Goal: Navigation & Orientation: Understand site structure

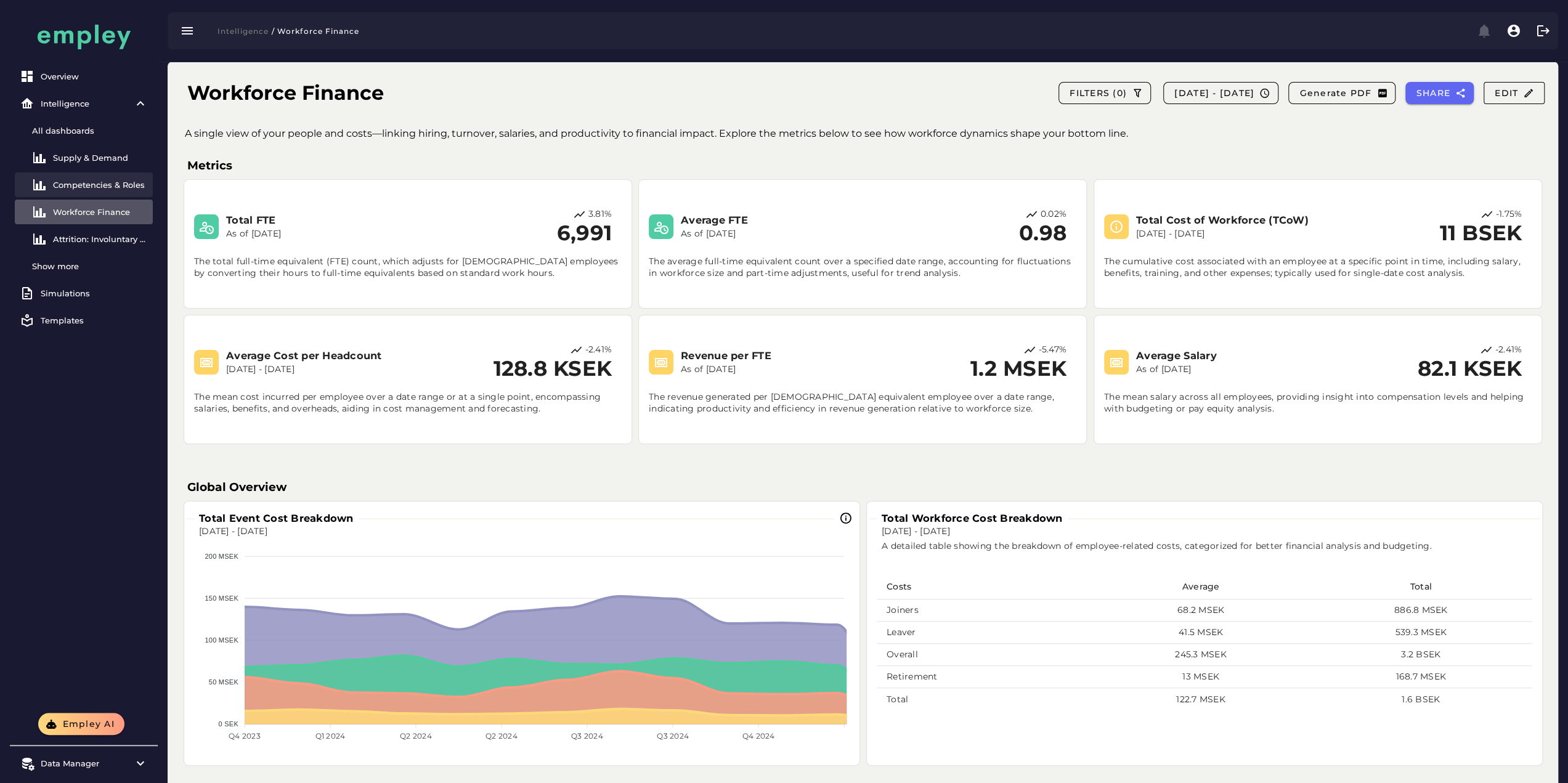
click at [111, 172] on link "Competencies & Roles" at bounding box center [83, 185] width 138 height 25
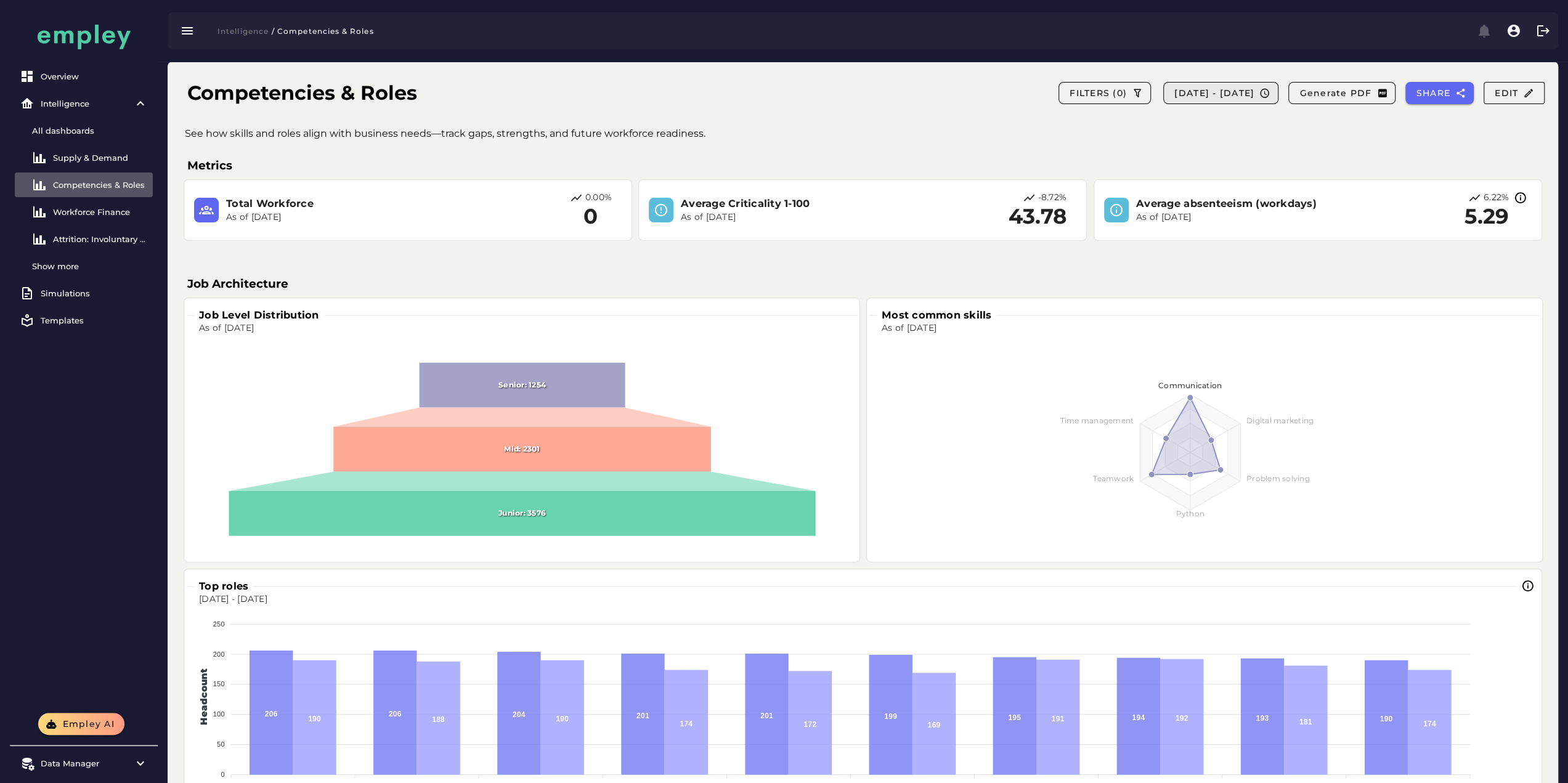
click at [1199, 93] on span "[DATE] - [DATE]" at bounding box center [1214, 93] width 81 height 11
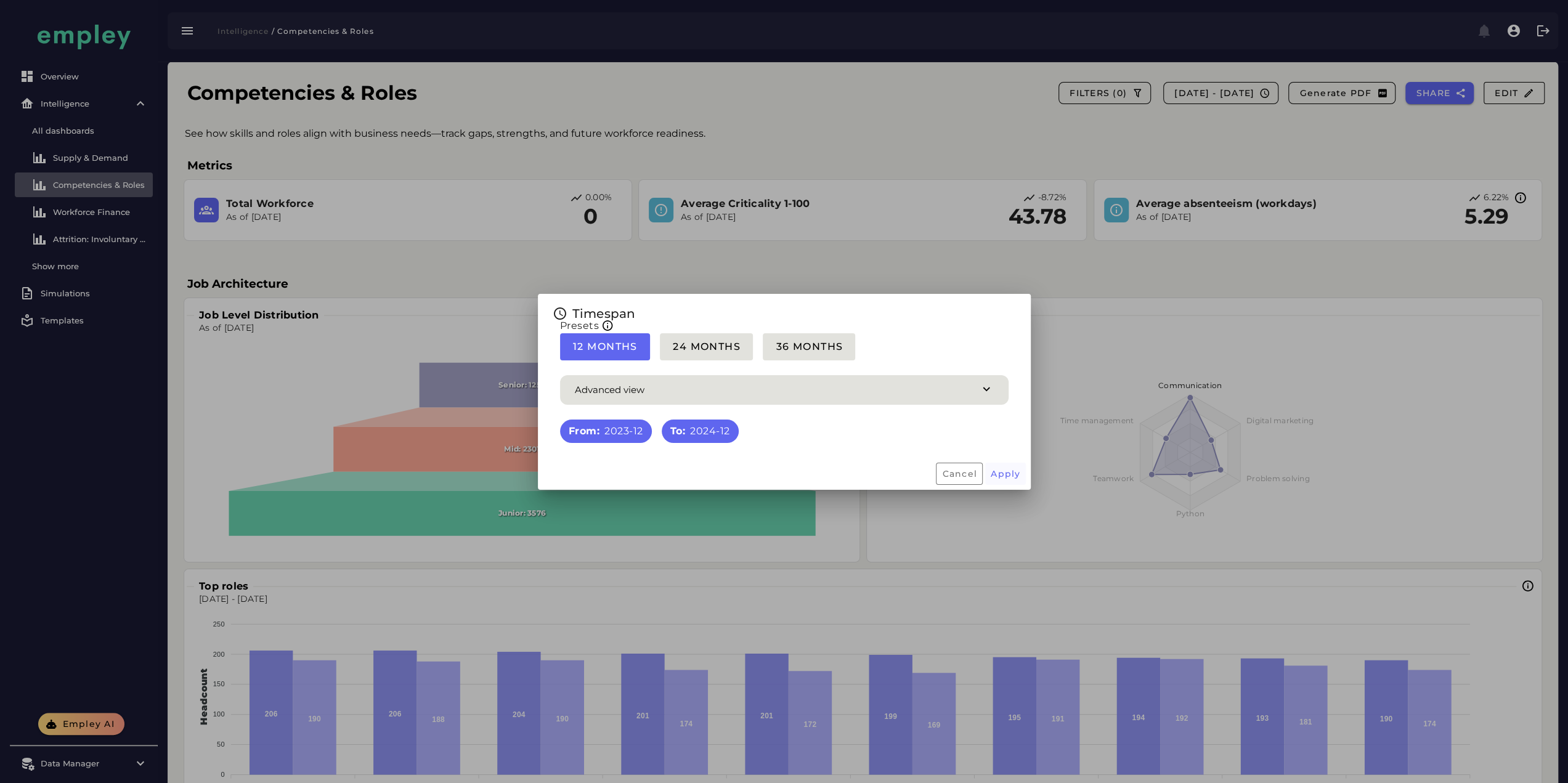
click at [999, 480] on button "Apply" at bounding box center [1005, 473] width 41 height 22
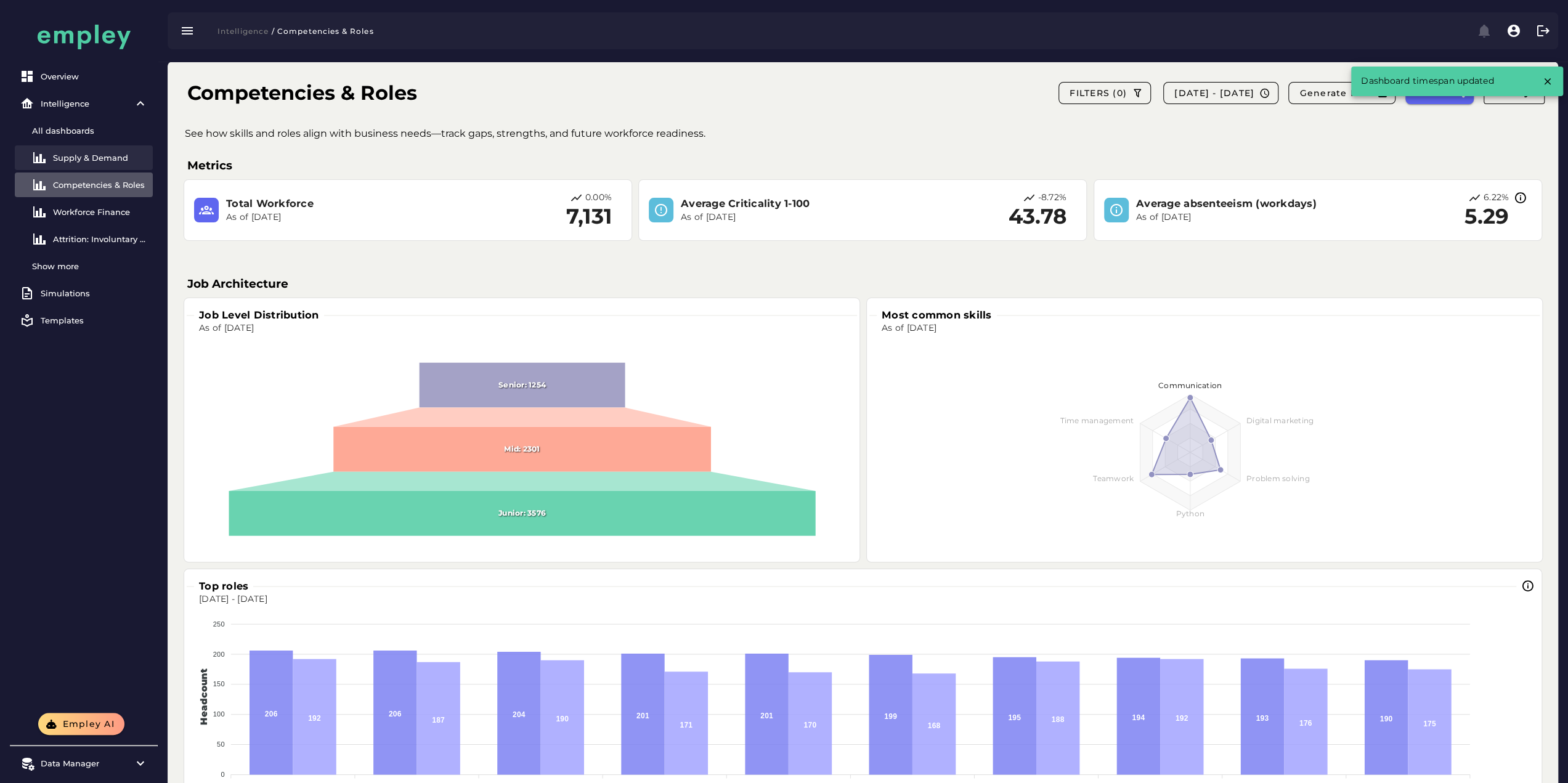
click at [108, 156] on div "Supply & Demand" at bounding box center [100, 157] width 95 height 10
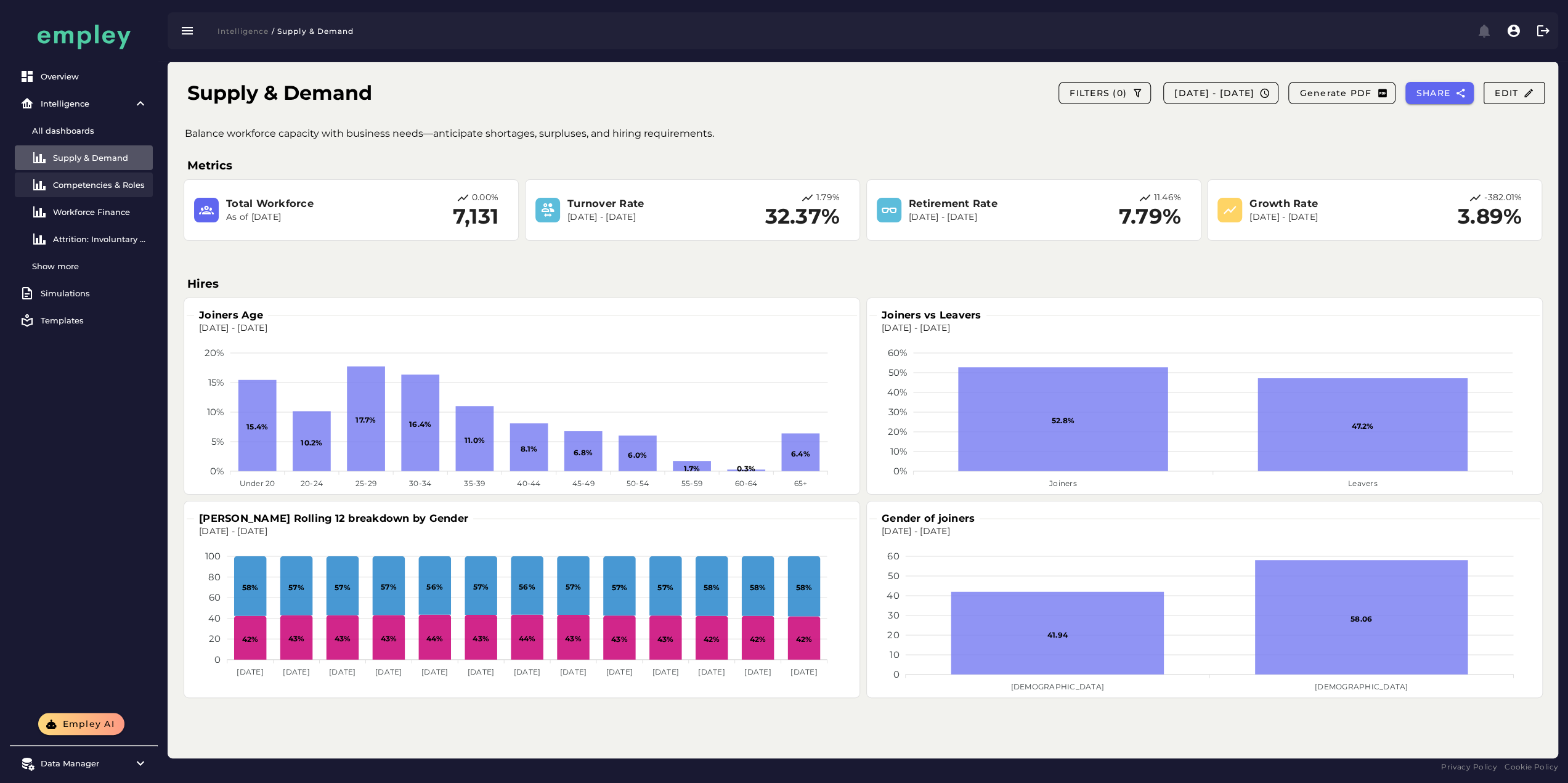
click at [106, 182] on div "Competencies & Roles" at bounding box center [100, 185] width 95 height 10
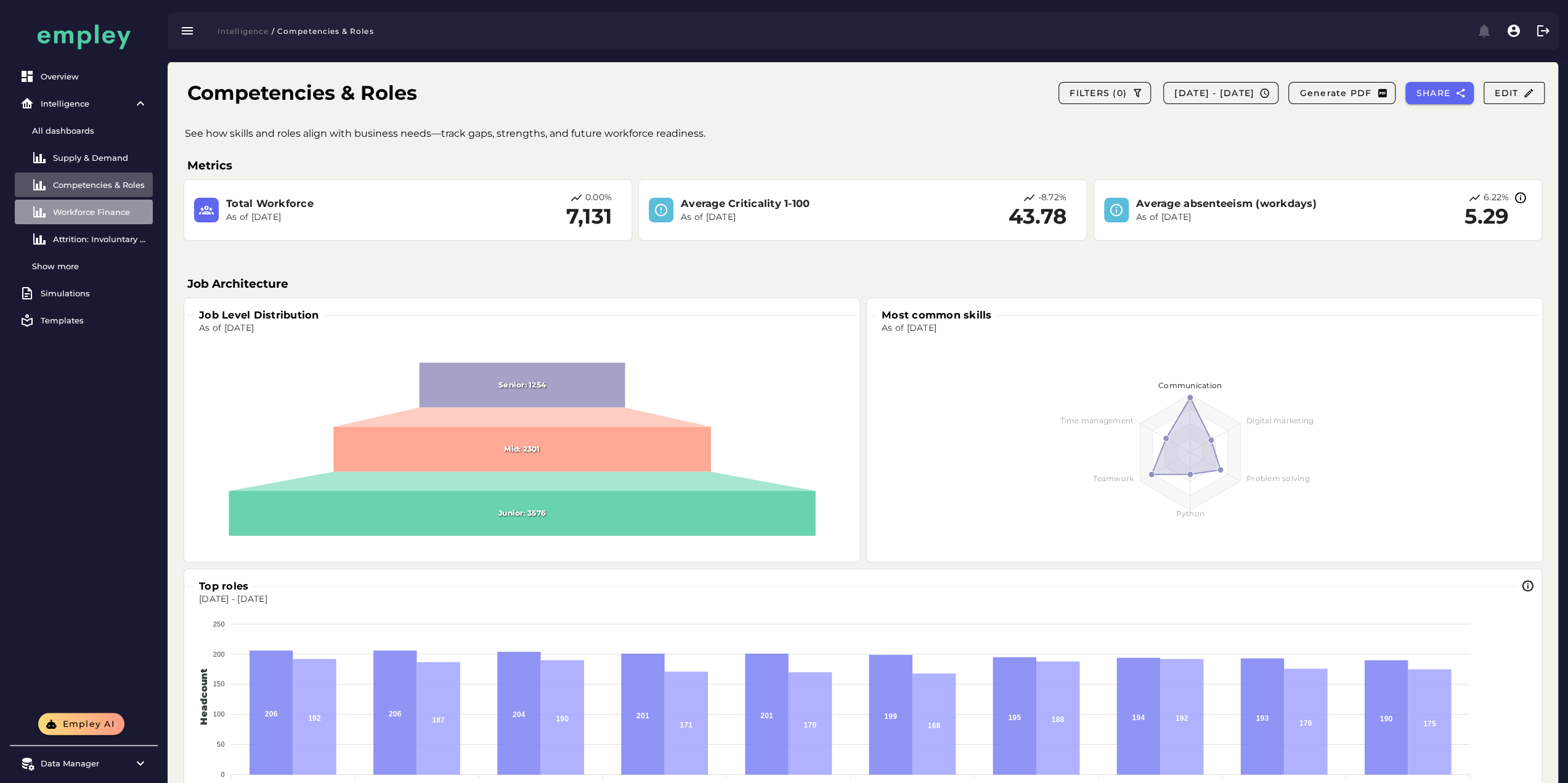
click at [106, 206] on link "Workforce Finance" at bounding box center [83, 212] width 138 height 25
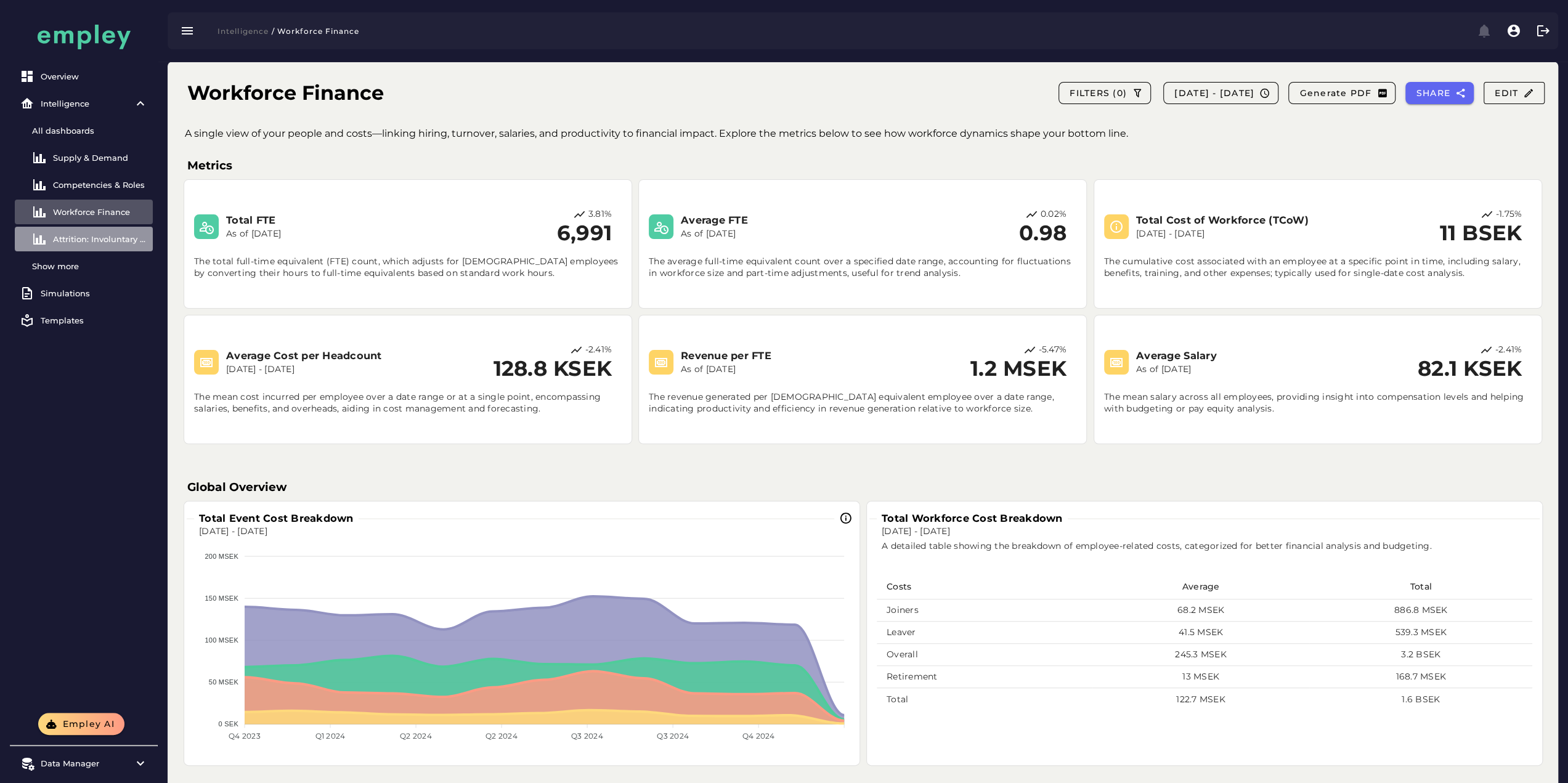
click at [103, 233] on link "Attrition: Involuntary vs Voluntary" at bounding box center [83, 239] width 138 height 25
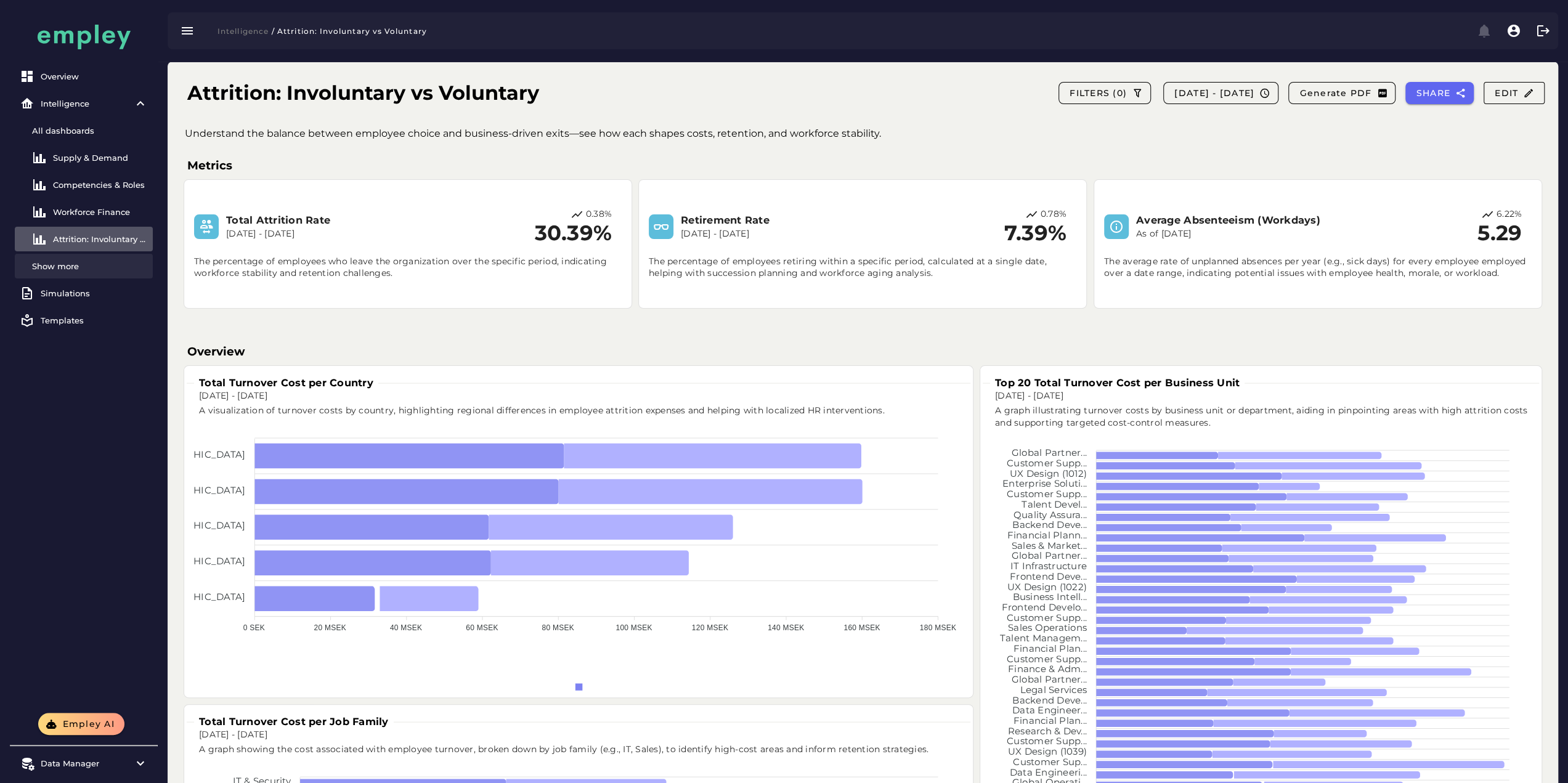
click at [93, 258] on div "Show more" at bounding box center [83, 266] width 138 height 25
click at [91, 263] on div "Performance & Engagement" at bounding box center [100, 265] width 95 height 10
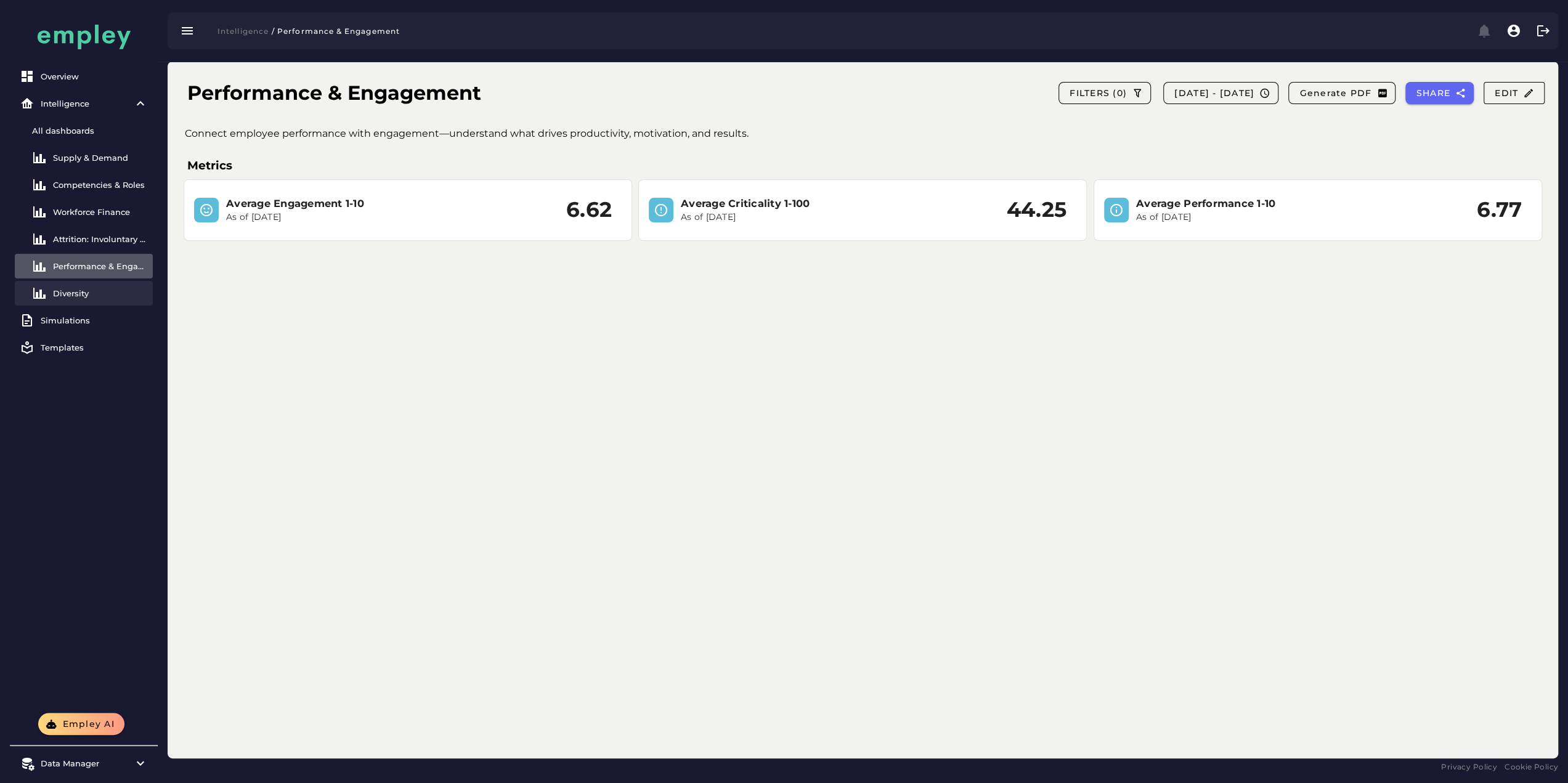
click at [79, 289] on div "Diversity" at bounding box center [100, 293] width 95 height 10
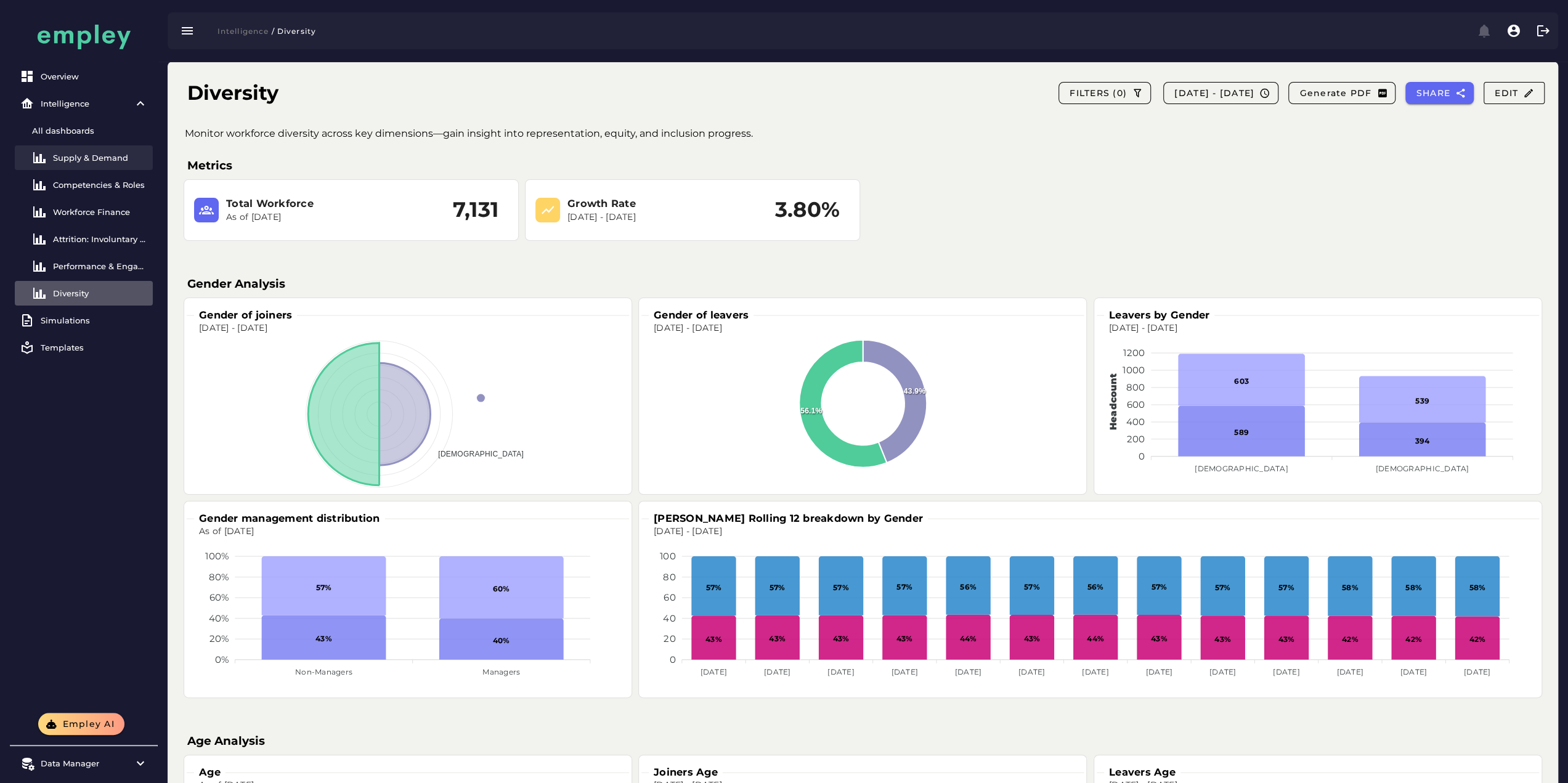
click at [90, 154] on div "Supply & Demand" at bounding box center [100, 157] width 95 height 10
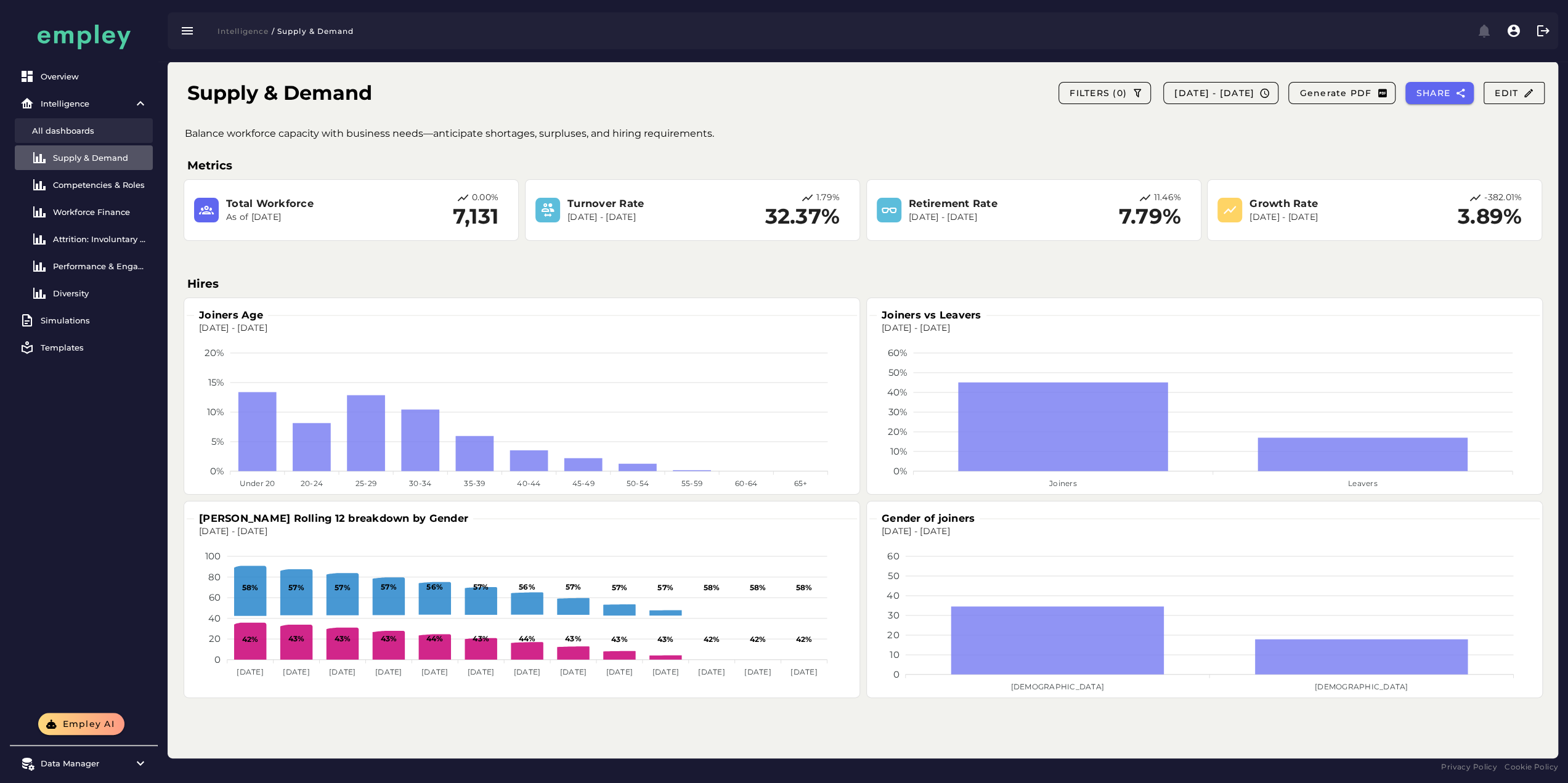
click at [88, 131] on div "All dashboards" at bounding box center [90, 130] width 115 height 10
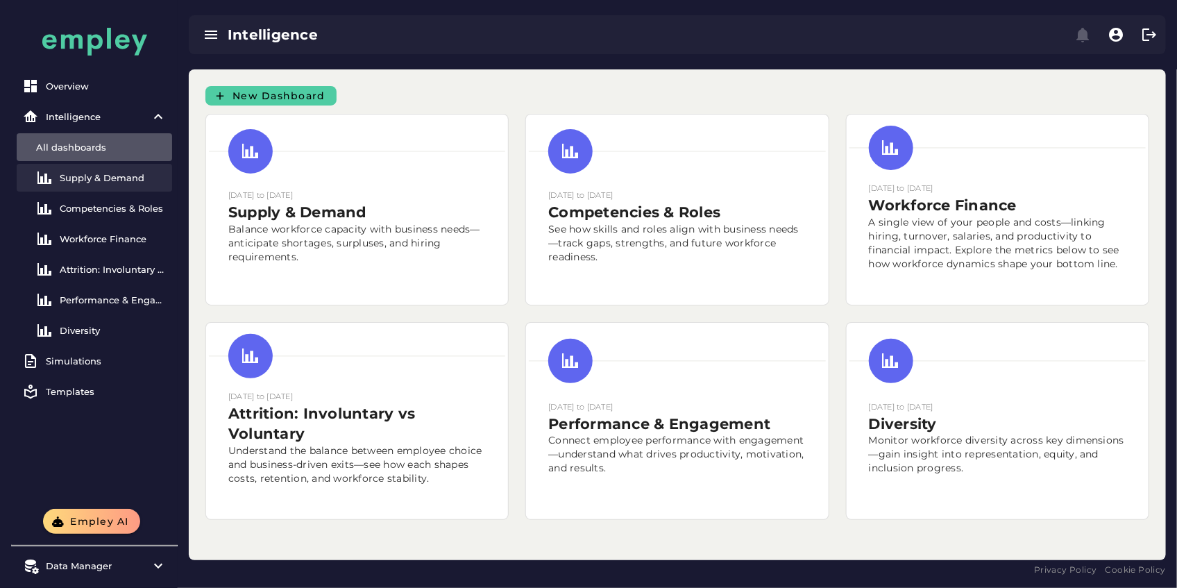
click at [114, 173] on div "Supply & Demand" at bounding box center [113, 177] width 107 height 11
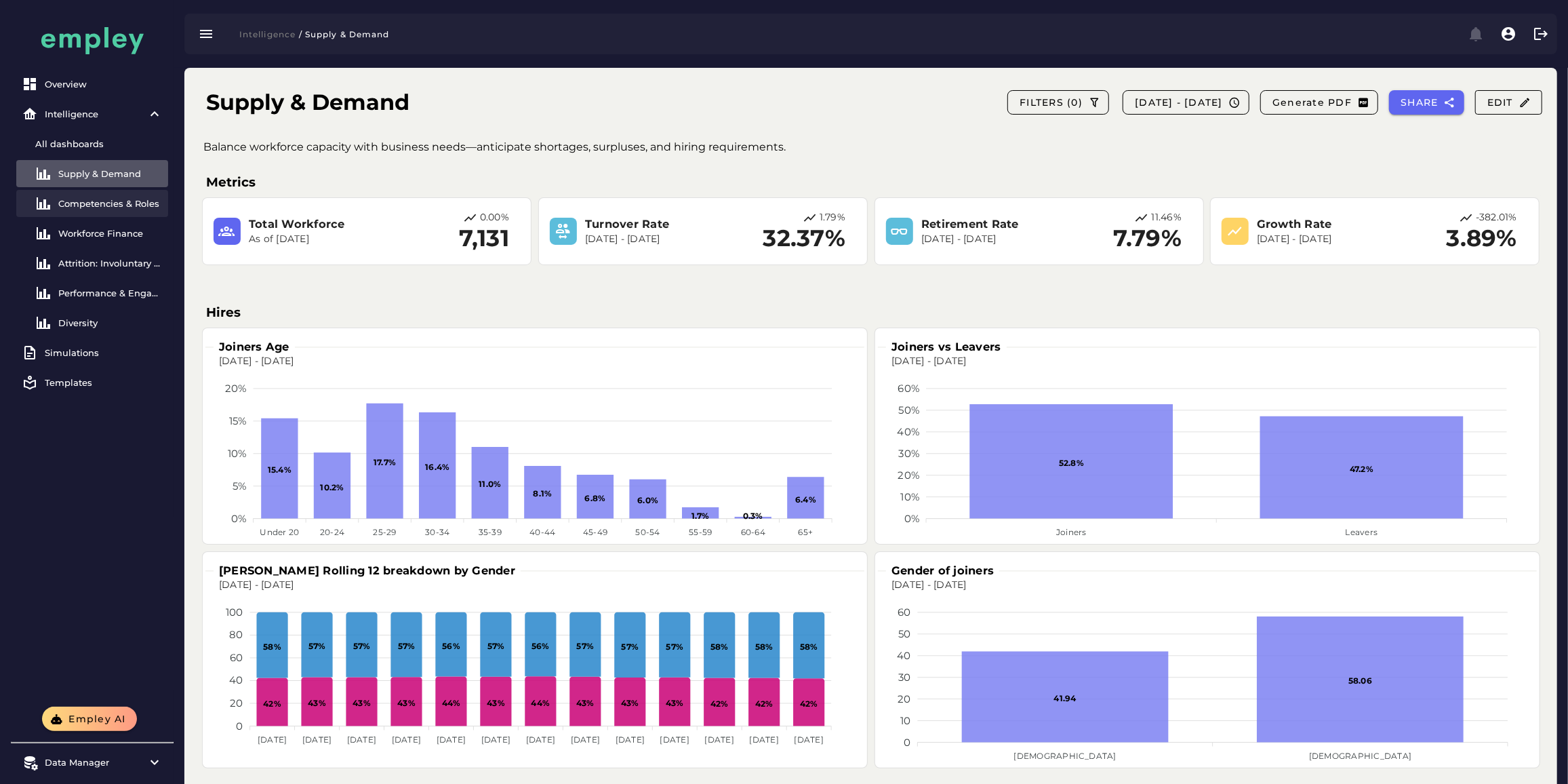
click at [91, 209] on link "Competencies & Roles" at bounding box center [92, 203] width 151 height 27
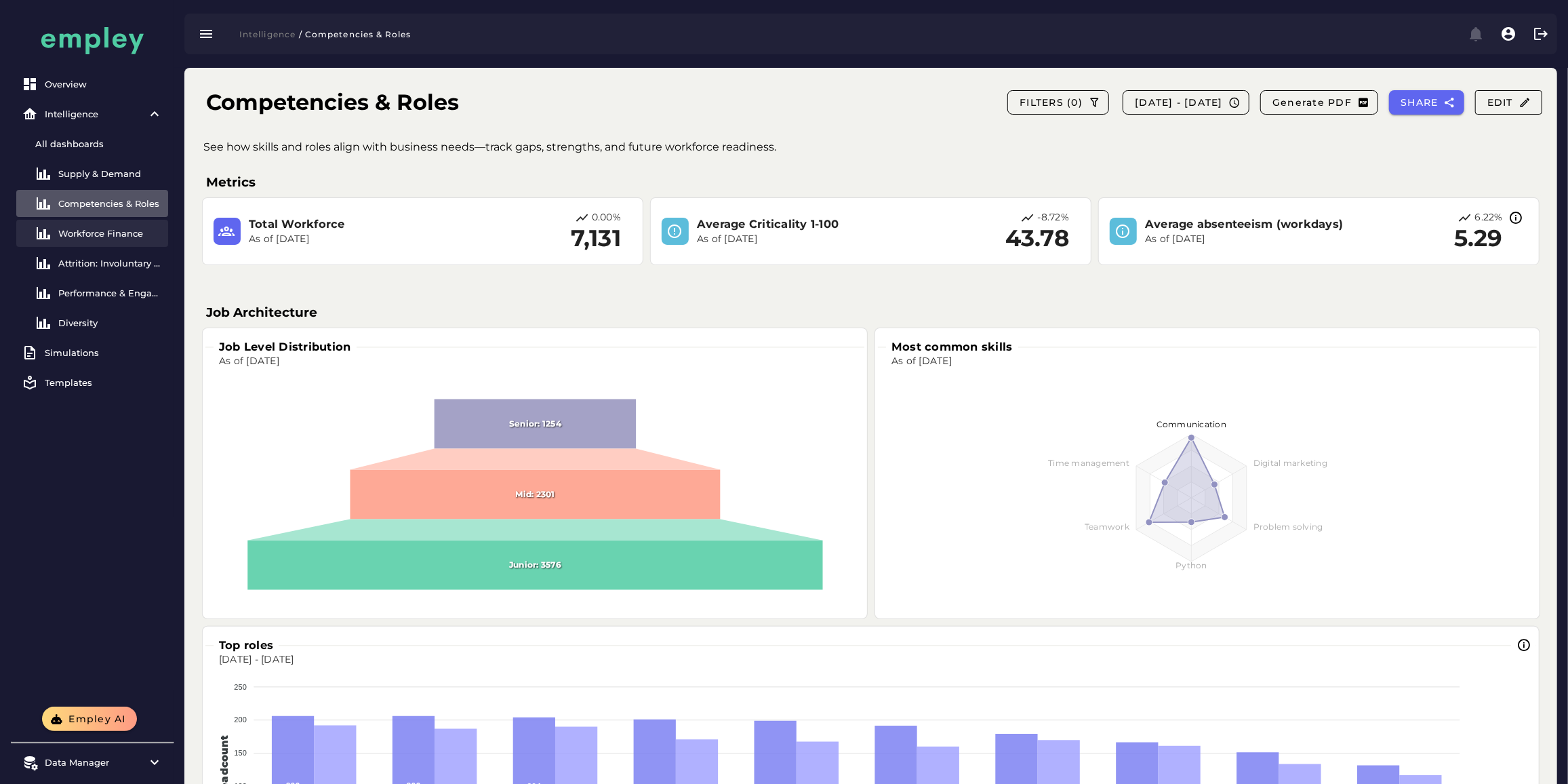
click at [109, 235] on div "Workforce Finance" at bounding box center [110, 233] width 105 height 11
